Goal: Communication & Community: Share content

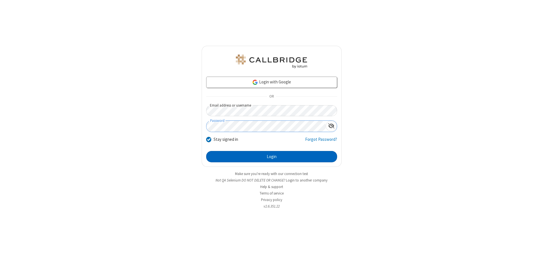
click at [271, 157] on button "Login" at bounding box center [271, 156] width 131 height 11
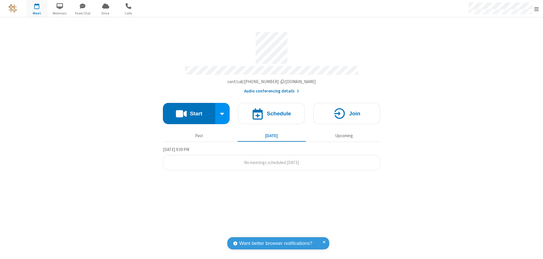
click at [189, 111] on button "Start" at bounding box center [189, 113] width 52 height 21
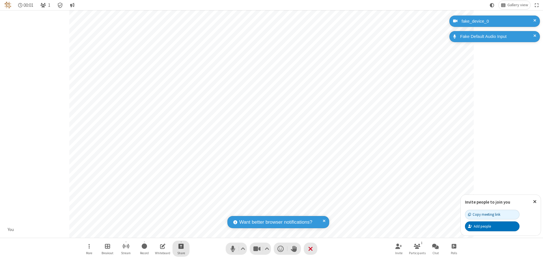
click at [181, 246] on span "Start sharing" at bounding box center [180, 246] width 5 height 7
click at [181, 212] on span "Share additional camera" at bounding box center [184, 212] width 42 height 5
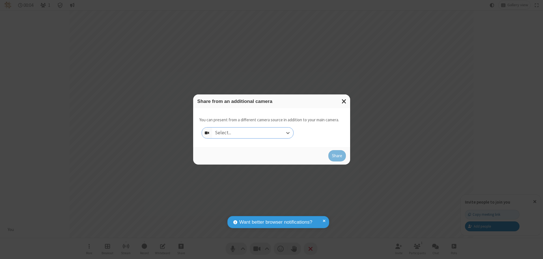
click at [253, 133] on div "Select..." at bounding box center [252, 133] width 81 height 11
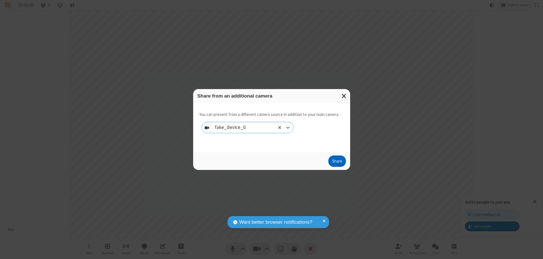
click at [337, 162] on button "Share" at bounding box center [337, 161] width 18 height 11
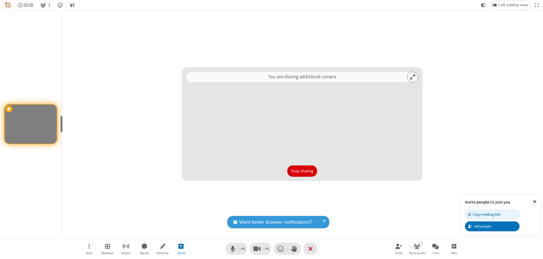
click at [302, 171] on button "Stop sharing" at bounding box center [302, 170] width 30 height 11
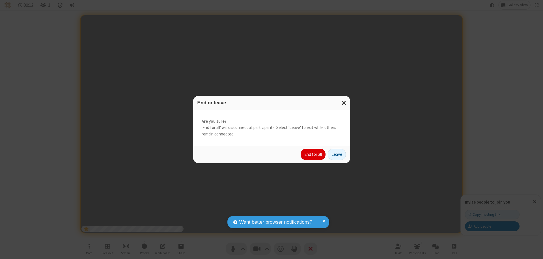
click at [313, 154] on button "End for all" at bounding box center [313, 154] width 25 height 11
